Goal: Task Accomplishment & Management: Manage account settings

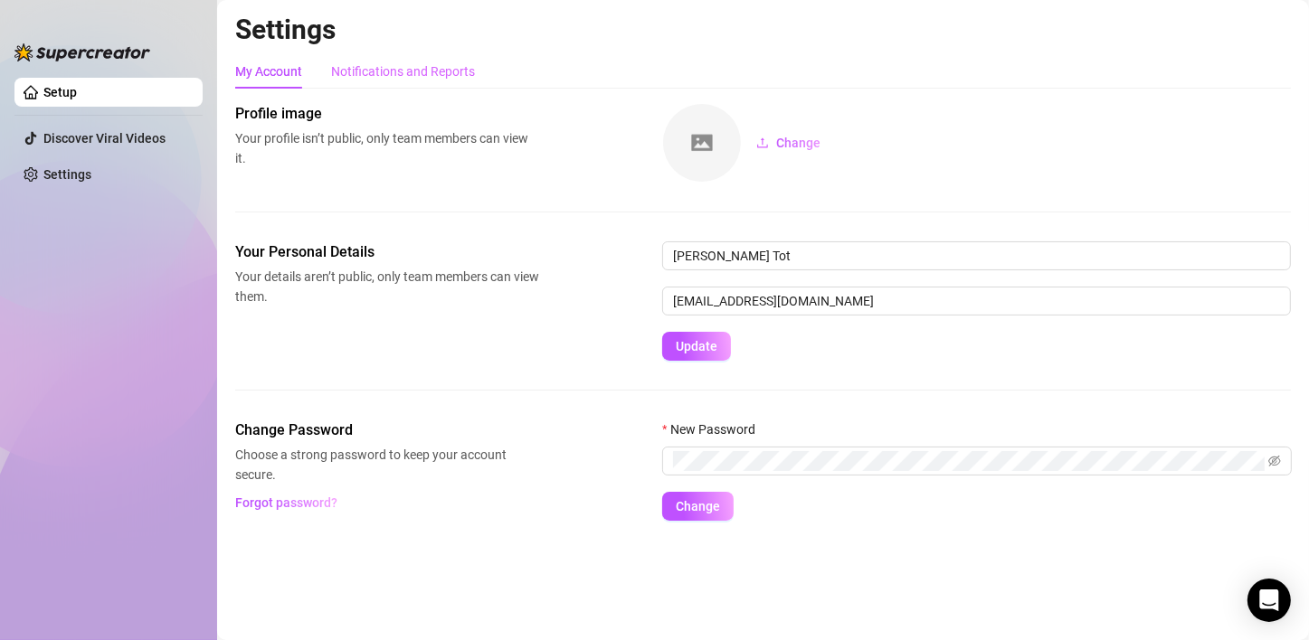
click at [405, 84] on div "Notifications and Reports" at bounding box center [403, 71] width 144 height 34
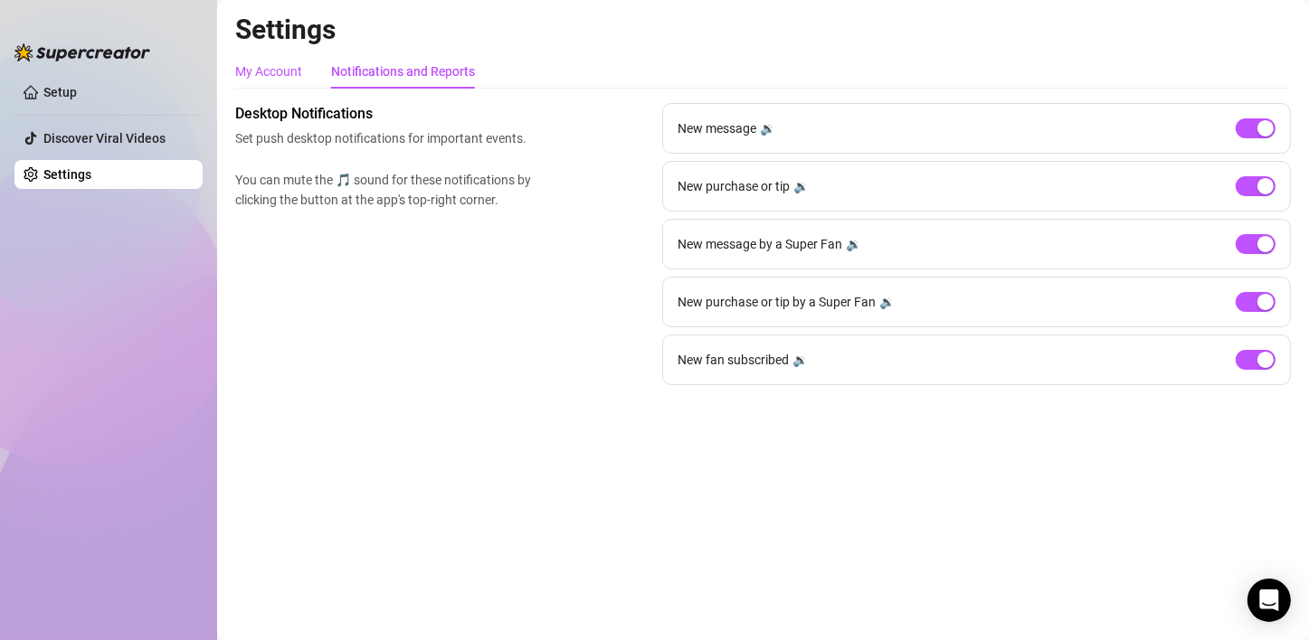
click at [269, 64] on div "My Account" at bounding box center [268, 72] width 67 height 20
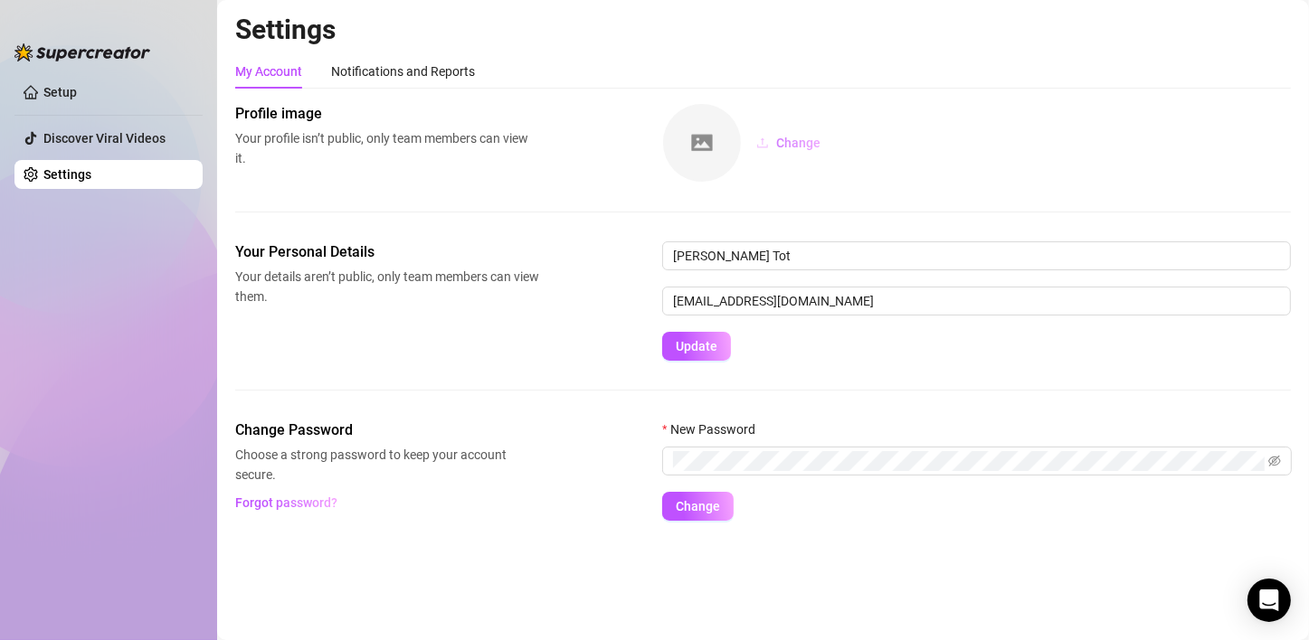
click at [804, 151] on button "Change" at bounding box center [788, 142] width 93 height 29
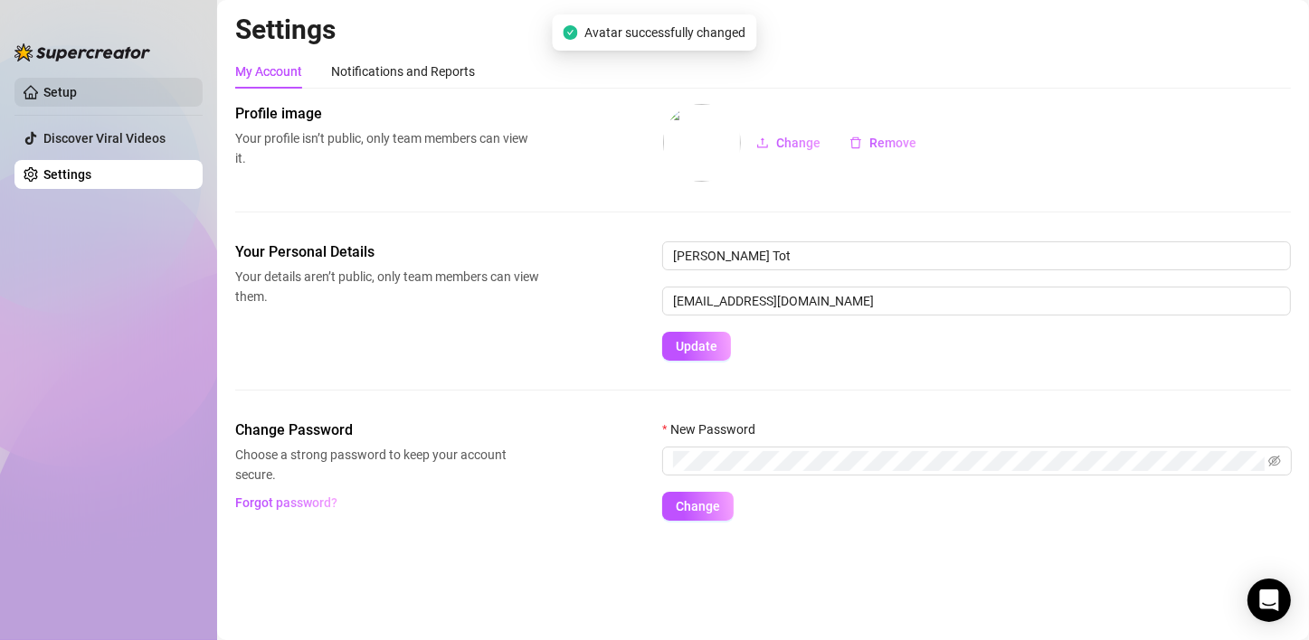
click at [68, 92] on link "Setup" at bounding box center [59, 92] width 33 height 14
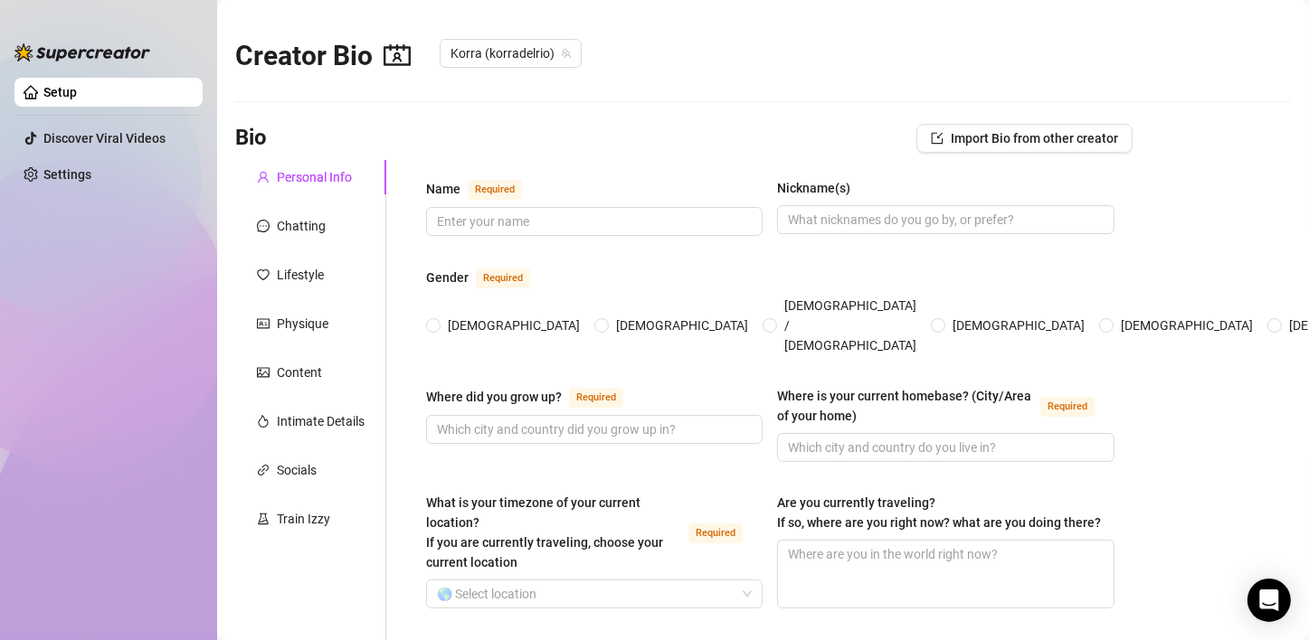
click at [103, 328] on ul "Setup Discover Viral Videos Settings" at bounding box center [108, 344] width 188 height 546
click at [143, 308] on ul "Setup Discover Viral Videos Settings" at bounding box center [108, 344] width 188 height 546
click at [41, 310] on ul "Setup Discover Viral Videos Settings" at bounding box center [108, 344] width 188 height 546
